Goal: Find specific page/section: Find specific page/section

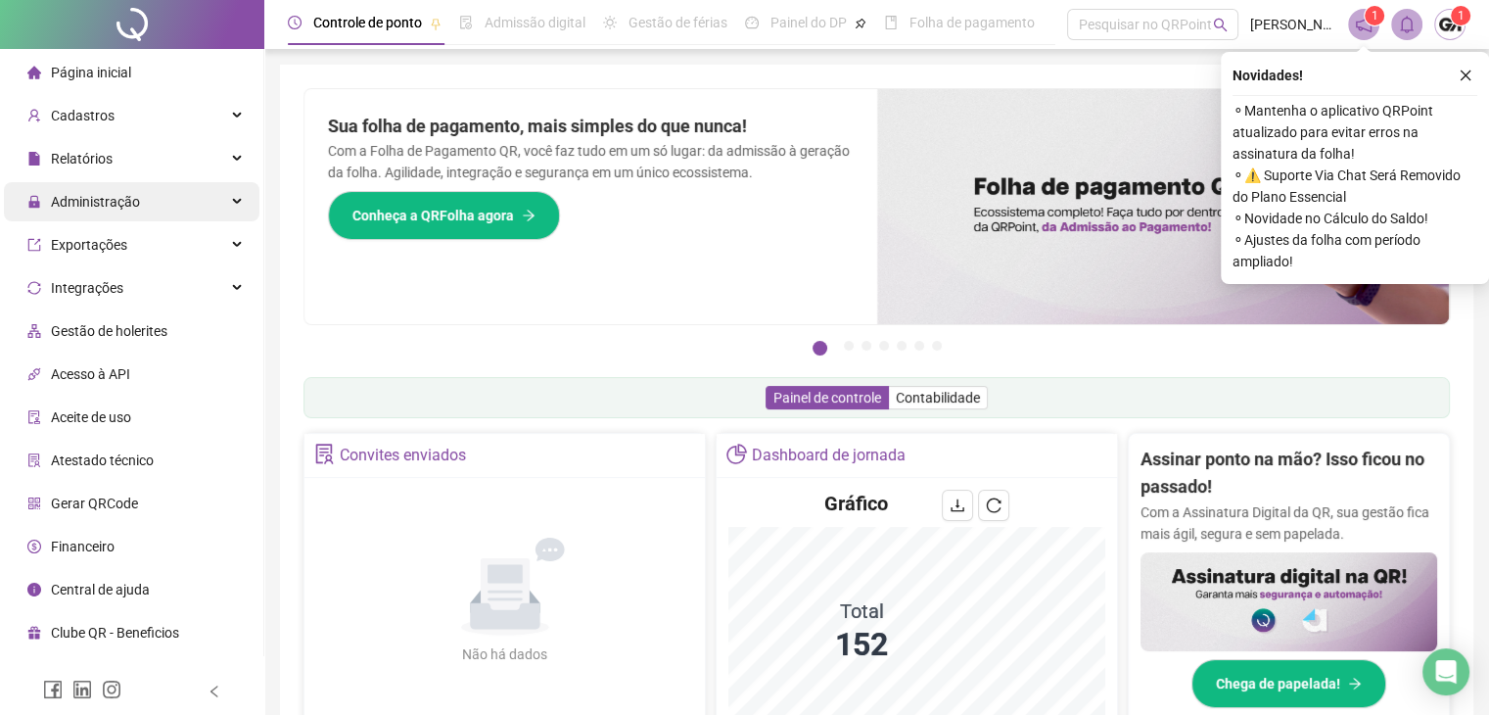
click at [149, 212] on div "Administração" at bounding box center [131, 201] width 255 height 39
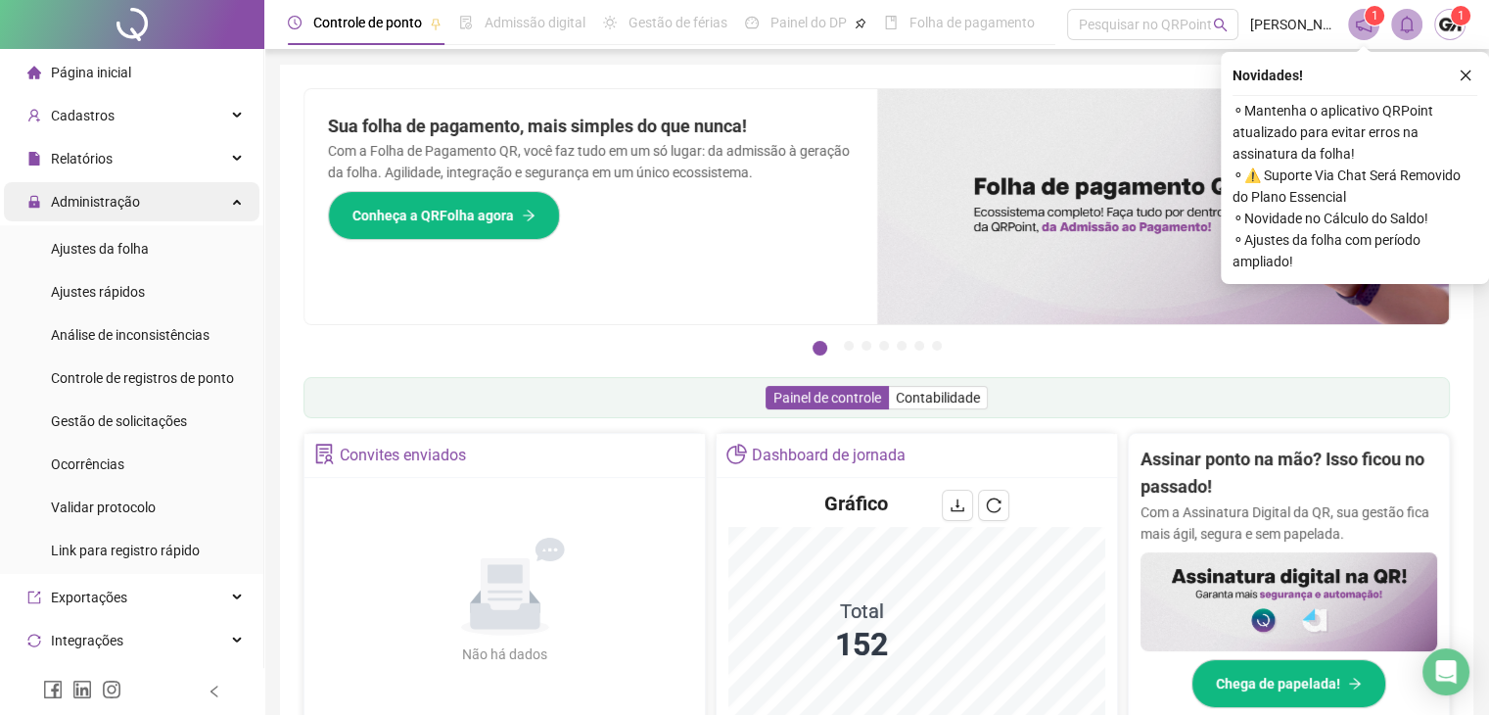
click at [125, 206] on span "Administração" at bounding box center [95, 202] width 89 height 16
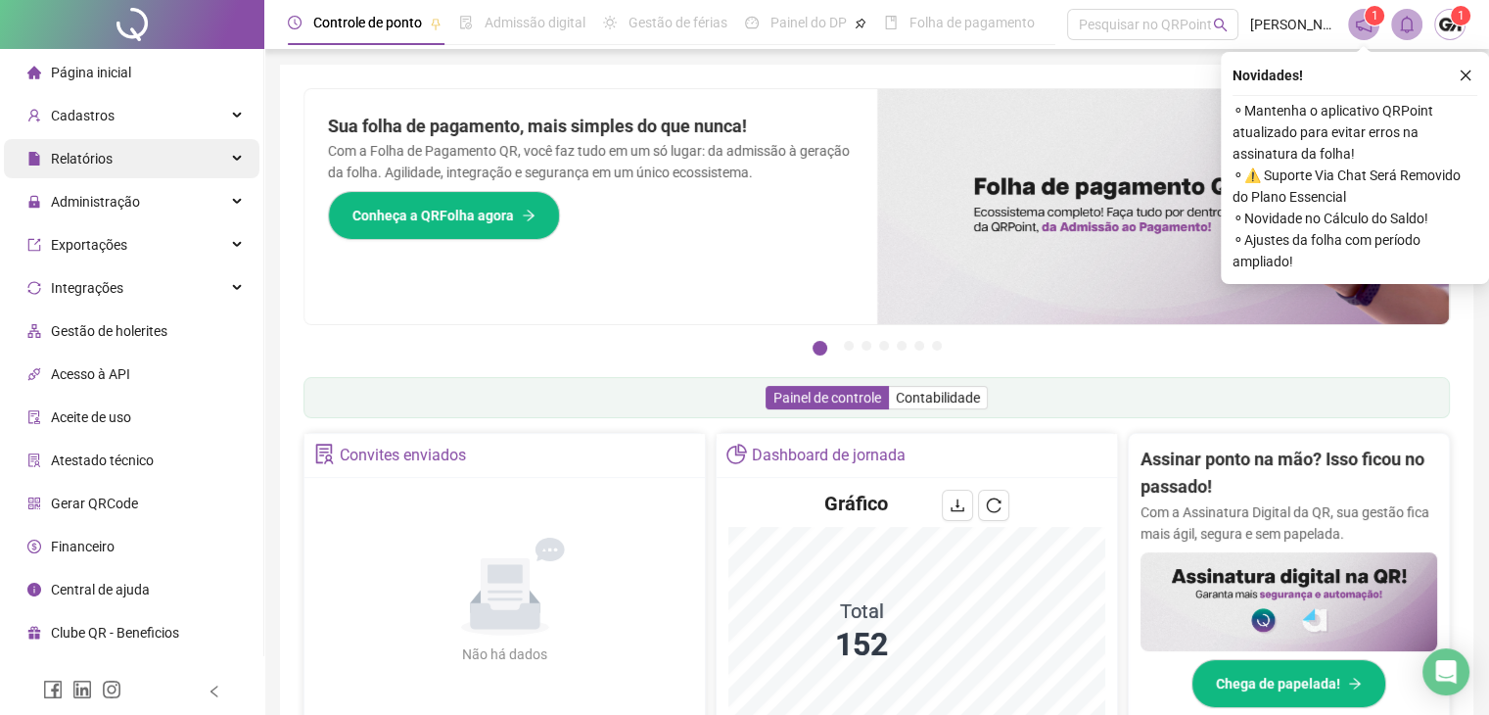
click at [136, 177] on div "Relatórios" at bounding box center [131, 158] width 255 height 39
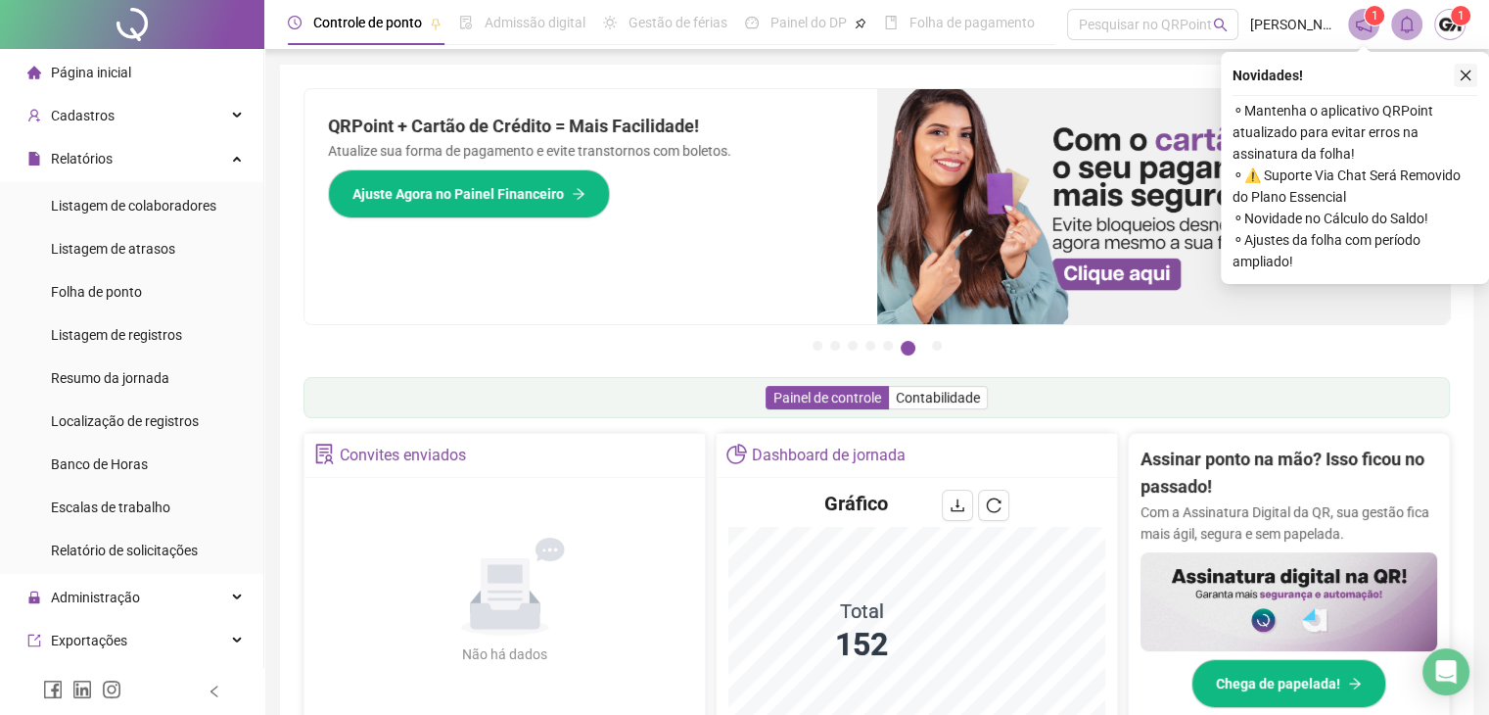
click at [1469, 83] on button "button" at bounding box center [1465, 75] width 23 height 23
